Goal: Information Seeking & Learning: Understand process/instructions

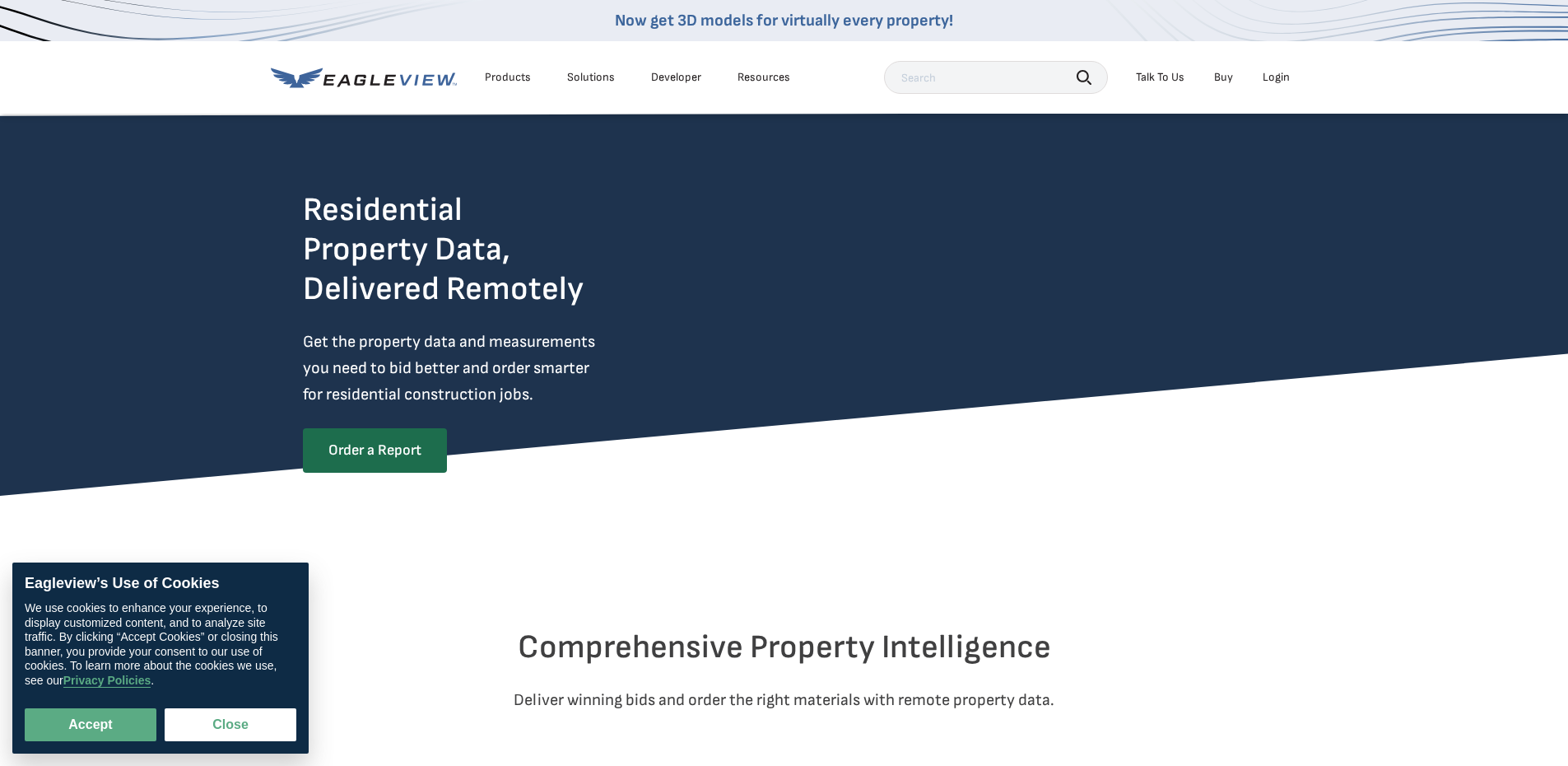
click at [1276, 76] on div "Login" at bounding box center [1277, 77] width 27 height 14
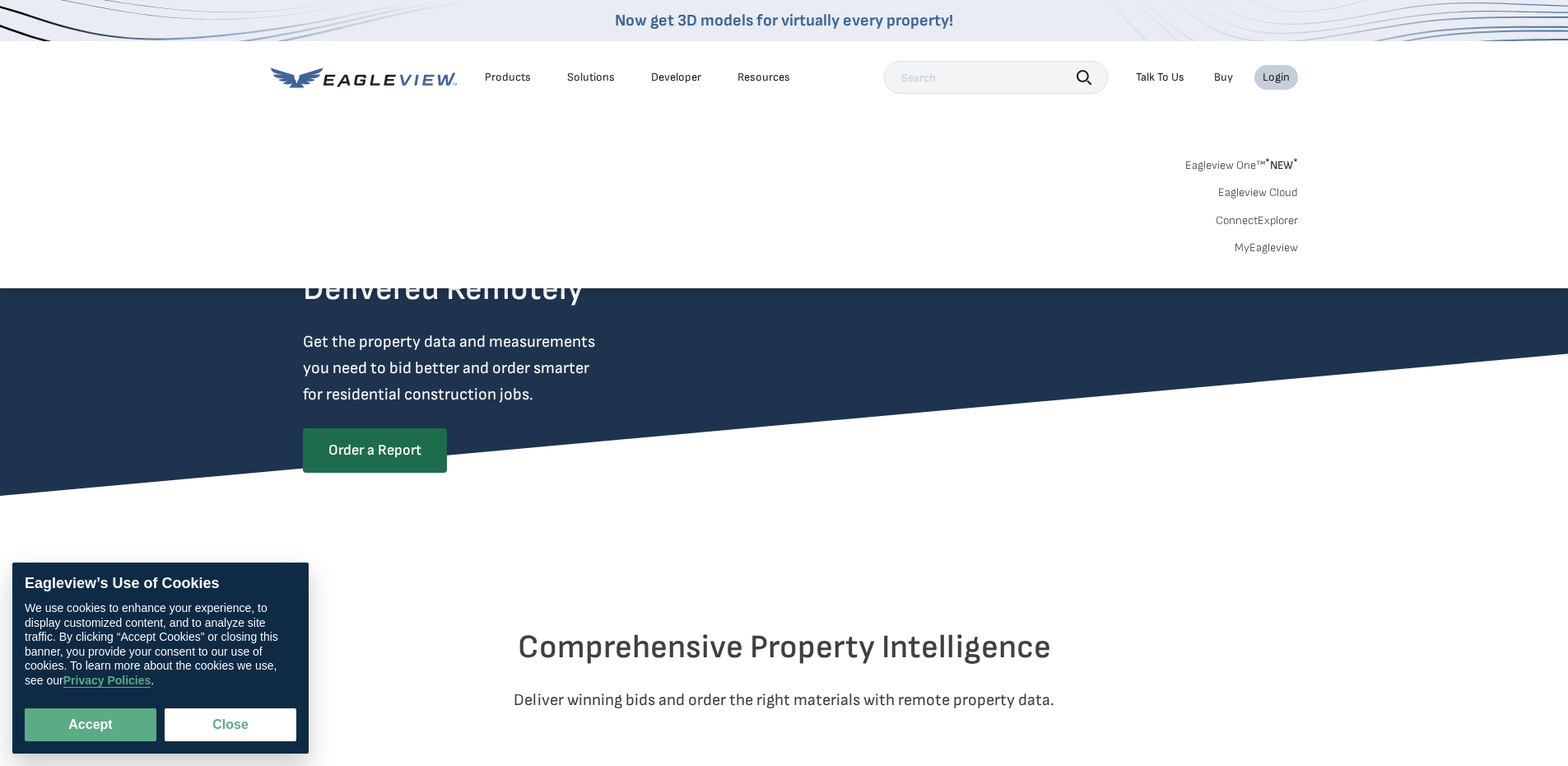
click at [1260, 250] on link "MyEagleview" at bounding box center [1266, 247] width 63 height 14
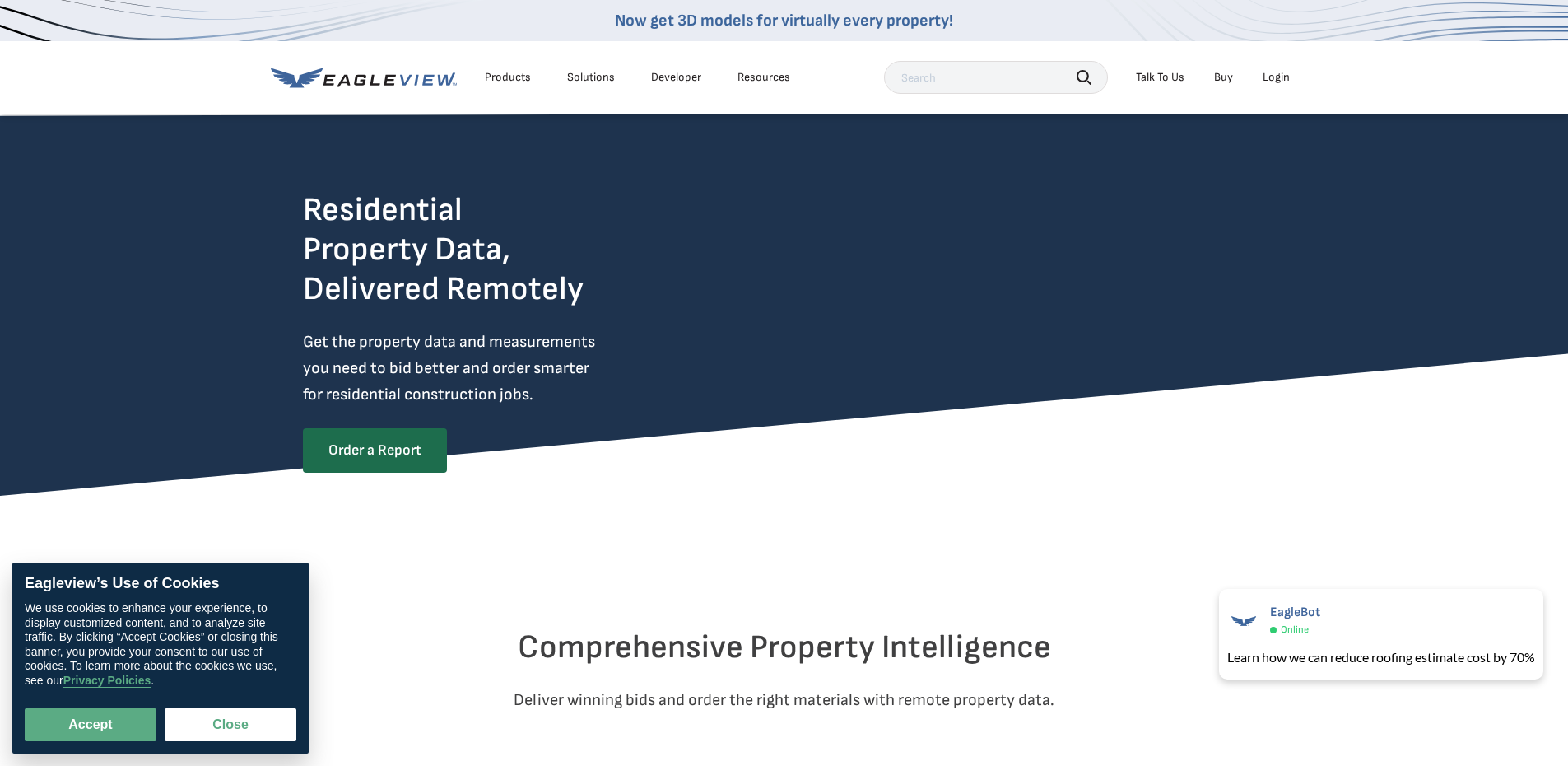
click at [1263, 80] on div "Login" at bounding box center [1277, 77] width 27 height 14
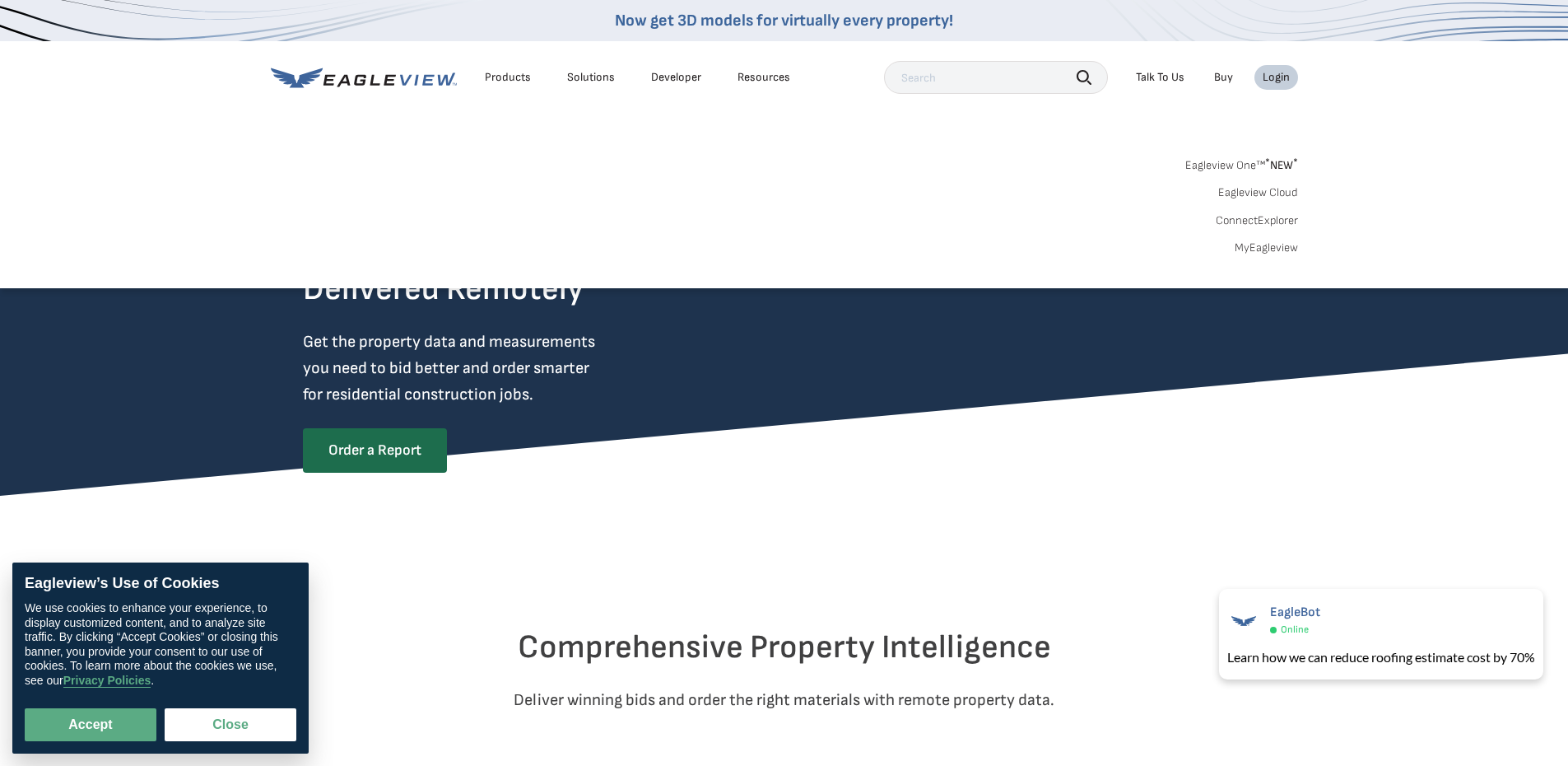
click at [1246, 247] on link "MyEagleview" at bounding box center [1266, 247] width 63 height 14
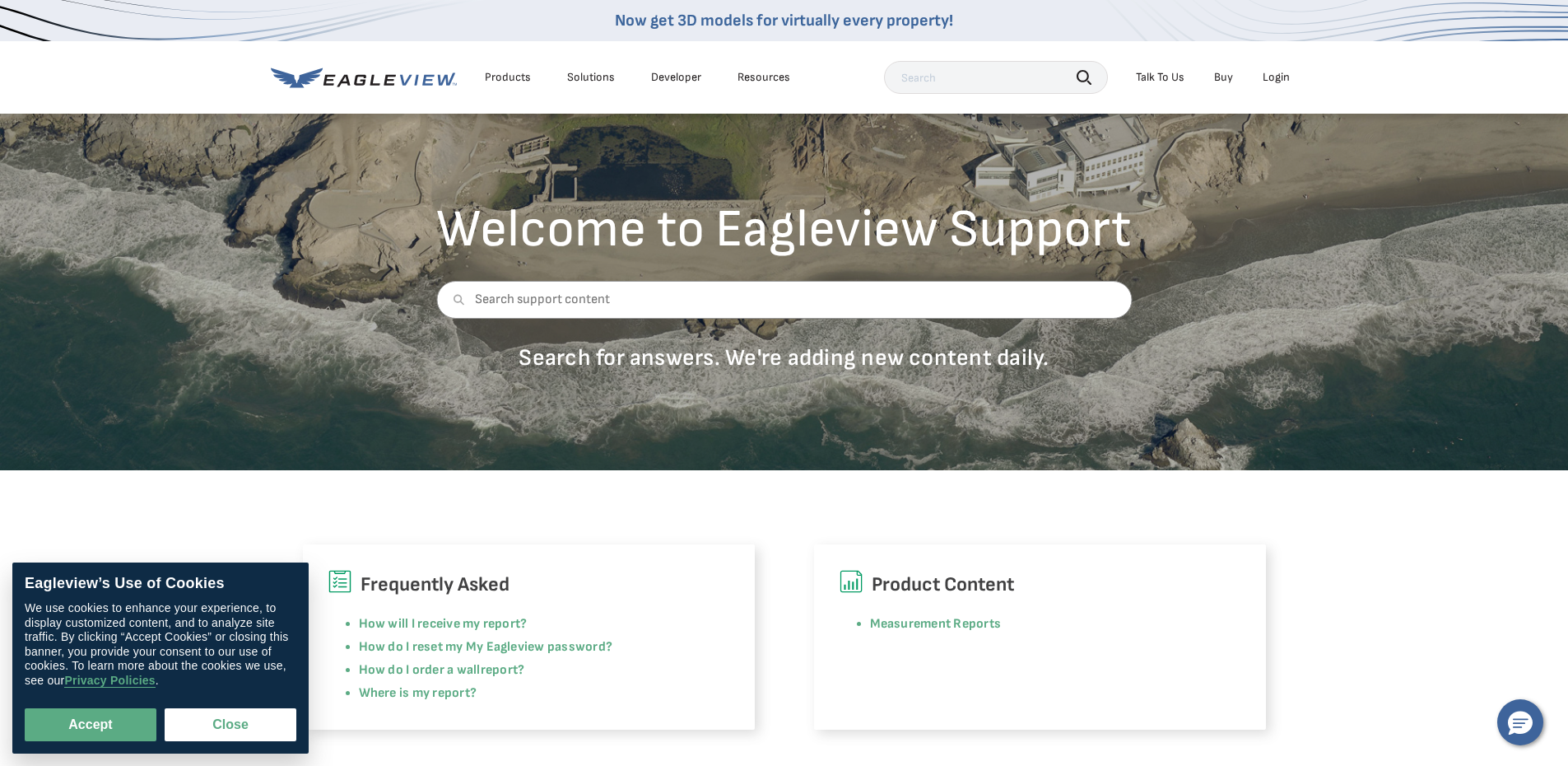
scroll to position [82, 0]
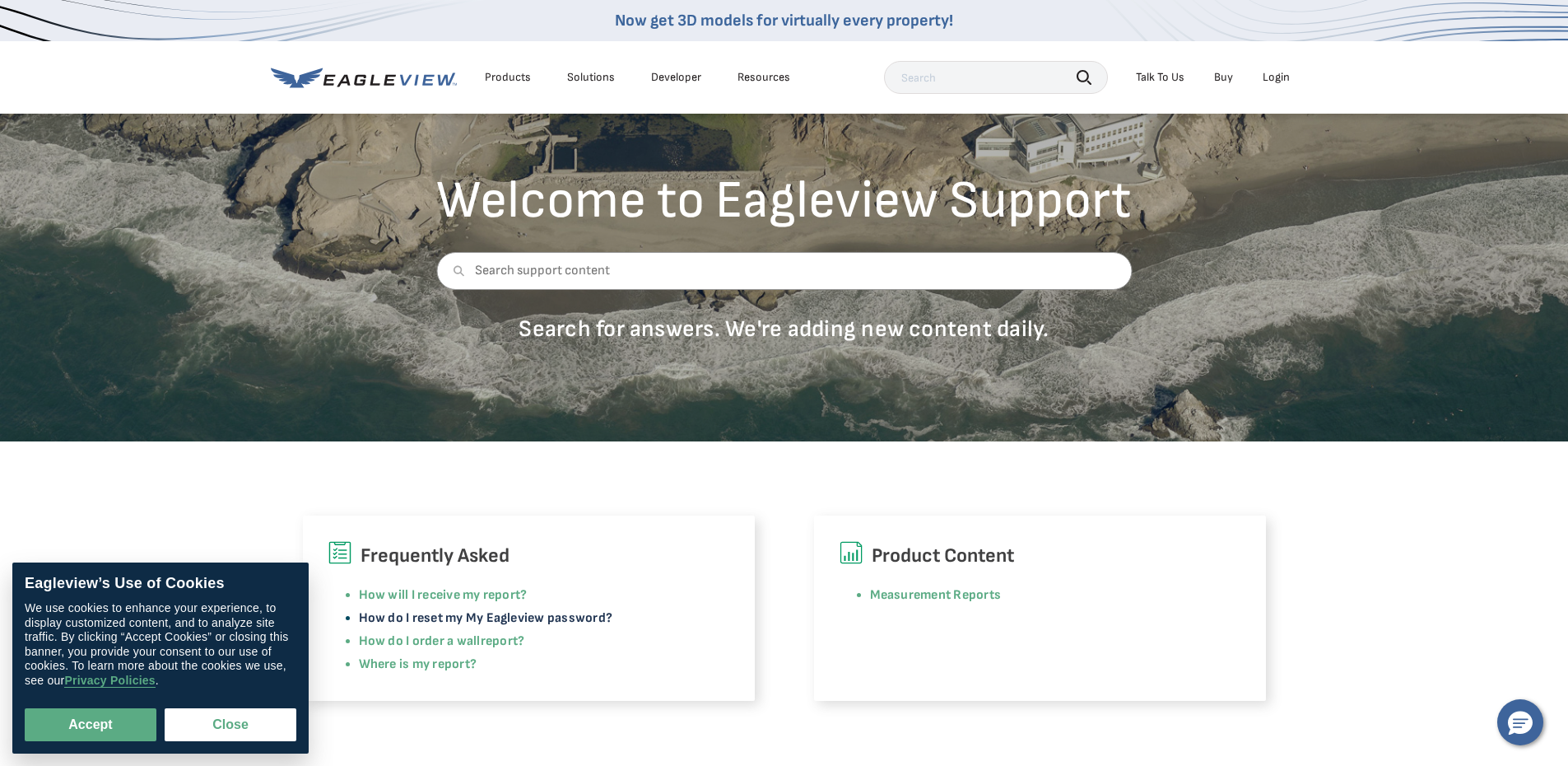
click at [461, 614] on link "How do I reset my My Eagleview password?" at bounding box center [486, 617] width 254 height 15
